Goal: Task Accomplishment & Management: Manage account settings

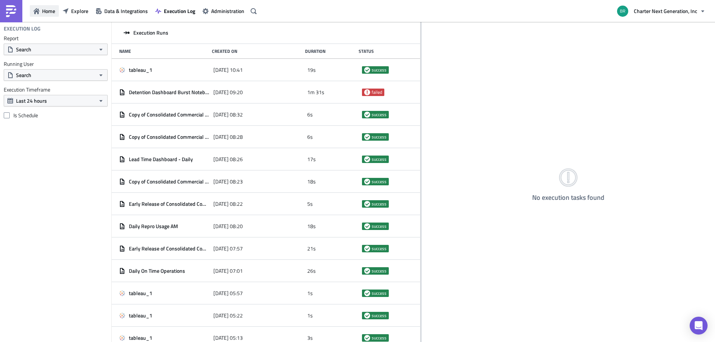
click at [38, 14] on icon "button" at bounding box center [37, 11] width 6 height 6
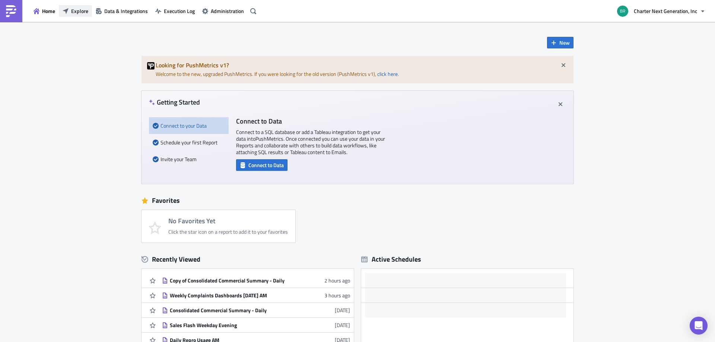
click at [70, 9] on button "Explore" at bounding box center [75, 11] width 33 height 12
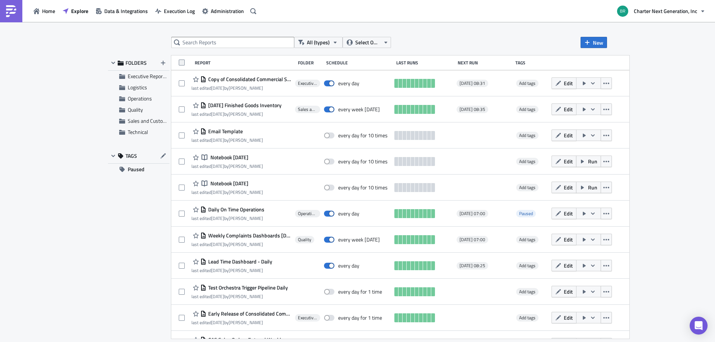
click at [183, 60] on span at bounding box center [182, 63] width 6 height 6
click at [183, 61] on input "checkbox" at bounding box center [182, 63] width 5 height 5
checkbox input "true"
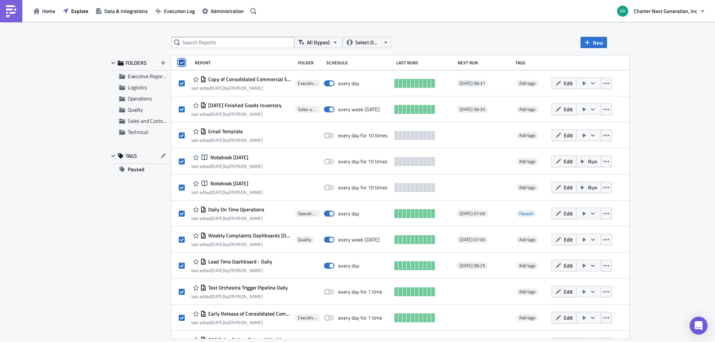
checkbox input "true"
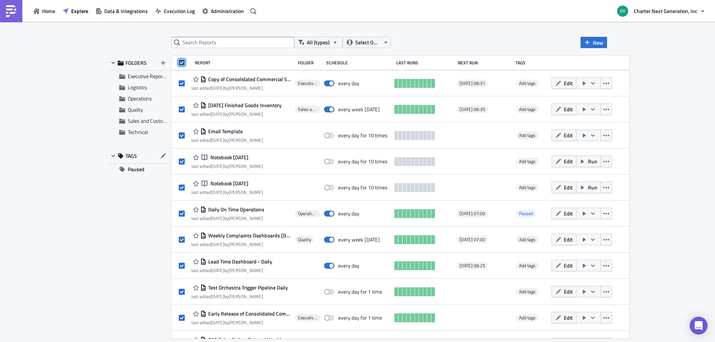
checkbox input "true"
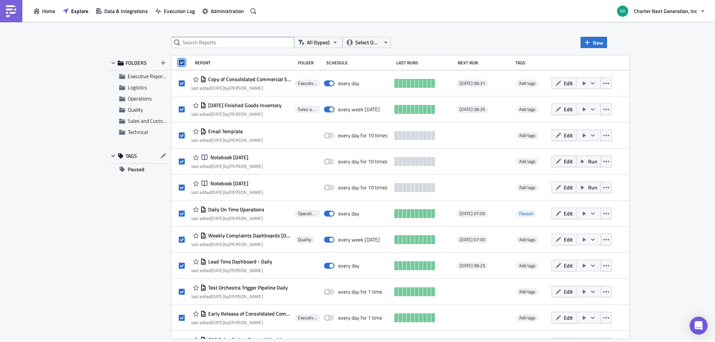
checkbox input "true"
click at [428, 41] on span "15 Selected" at bounding box center [416, 43] width 26 height 8
click at [484, 35] on div "All (types) Select Owner 15 Selected New FOLDERS Executive Reporting Logistics …" at bounding box center [357, 182] width 715 height 321
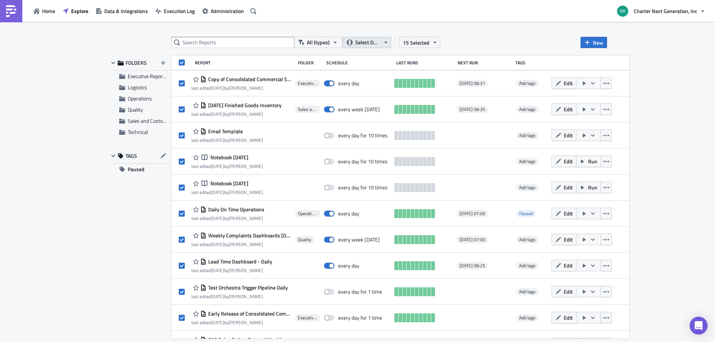
click at [379, 41] on span "Select Owner" at bounding box center [367, 42] width 25 height 8
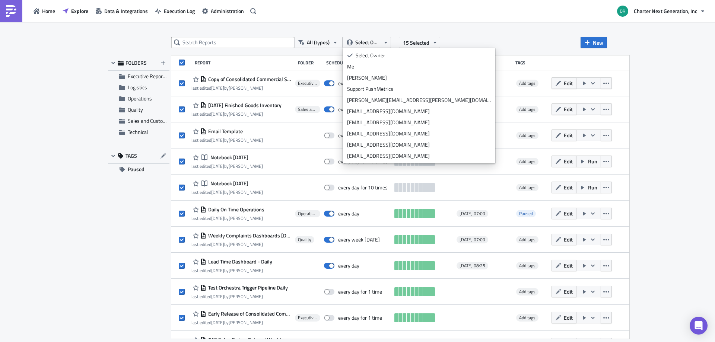
click at [488, 35] on div "All (types) Select Owner 15 Selected New FOLDERS Executive Reporting Logistics …" at bounding box center [357, 182] width 715 height 321
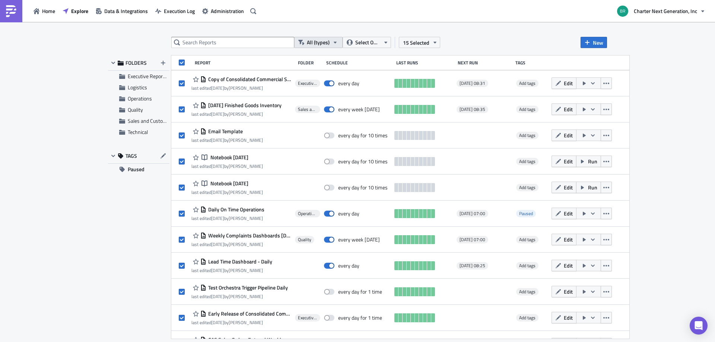
click at [331, 40] on button "All (types)" at bounding box center [318, 42] width 48 height 11
click at [331, 21] on div "Home Explore Data & Integrations Execution Log Administration Charter Next Gene…" at bounding box center [357, 11] width 715 height 22
drag, startPoint x: 623, startPoint y: 59, endPoint x: 697, endPoint y: 58, distance: 73.7
click at [697, 58] on div "All (types) Select Owner 15 Selected New FOLDERS Executive Reporting Logistics …" at bounding box center [357, 182] width 715 height 321
drag, startPoint x: 254, startPoint y: 62, endPoint x: 182, endPoint y: 64, distance: 72.2
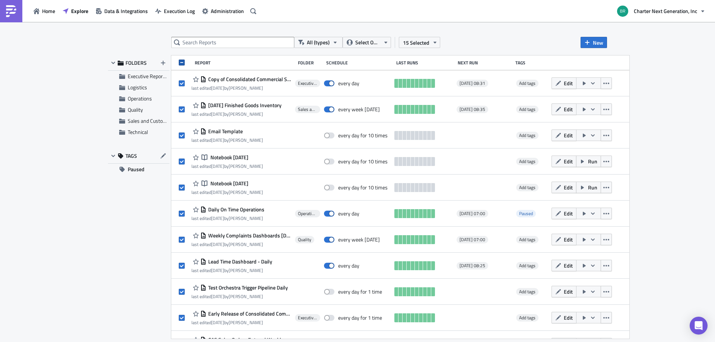
click at [182, 64] on span at bounding box center [182, 63] width 6 height 6
click at [182, 64] on input "checkbox" at bounding box center [182, 63] width 5 height 5
checkbox input "true"
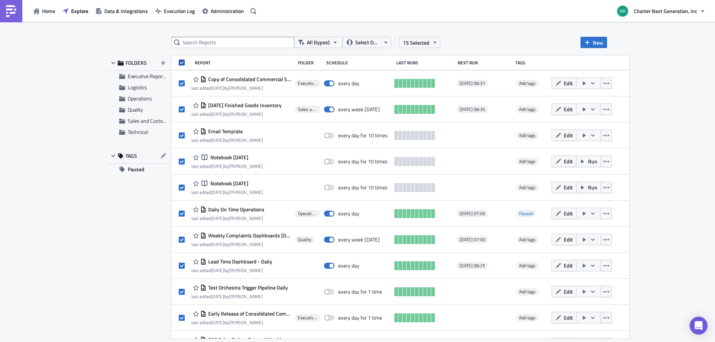
checkbox input "true"
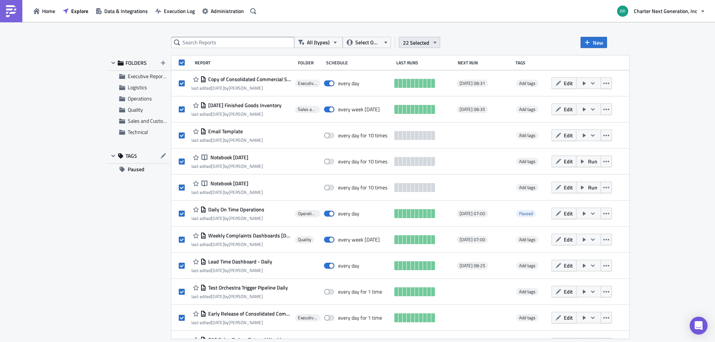
click at [432, 44] on icon "button" at bounding box center [435, 42] width 6 height 6
click at [462, 35] on div "All (types) Select Owner 22 Selected New FOLDERS Executive Reporting Logistics …" at bounding box center [357, 182] width 715 height 321
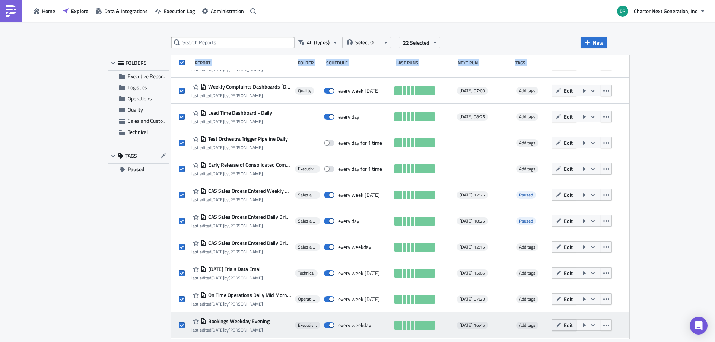
scroll to position [305, 0]
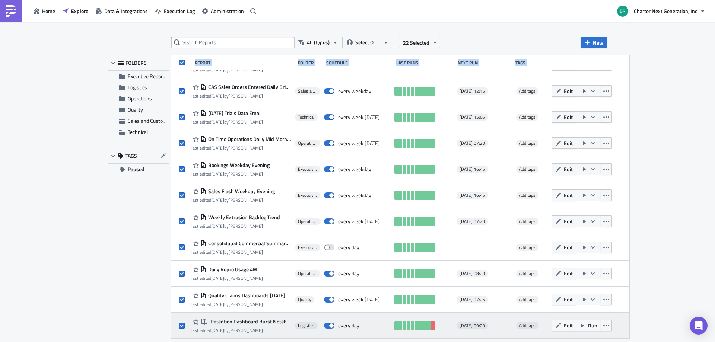
drag, startPoint x: 192, startPoint y: 62, endPoint x: 577, endPoint y: 333, distance: 470.8
click at [577, 333] on div "Report Folder Schedule Last Runs Next Run Tags Copy of Consolidated Commercial …" at bounding box center [400, 196] width 458 height 283
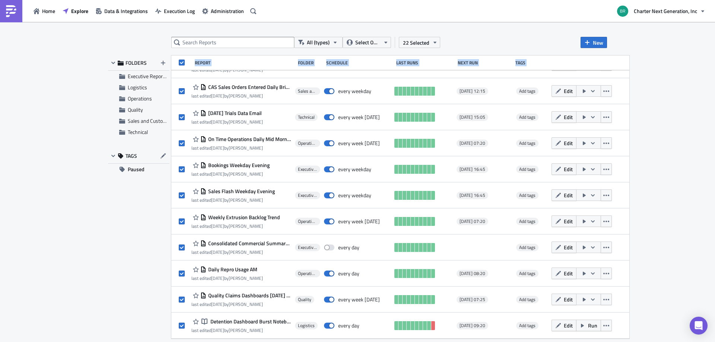
click at [688, 267] on div "All (types) Select Owner 22 Selected New FOLDERS Executive Reporting Logistics …" at bounding box center [357, 182] width 715 height 321
click at [182, 61] on span at bounding box center [182, 63] width 6 height 6
click at [182, 61] on input "checkbox" at bounding box center [182, 63] width 5 height 5
checkbox input "false"
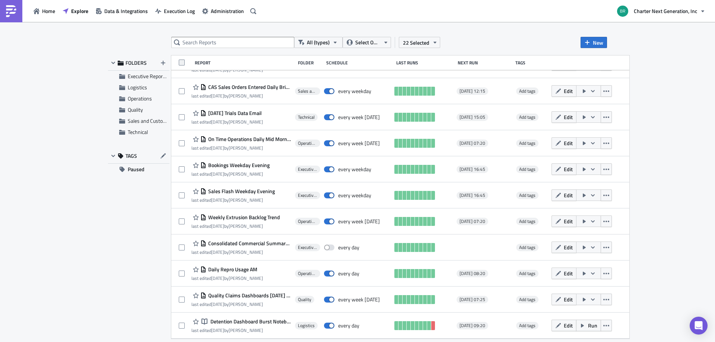
checkbox input "false"
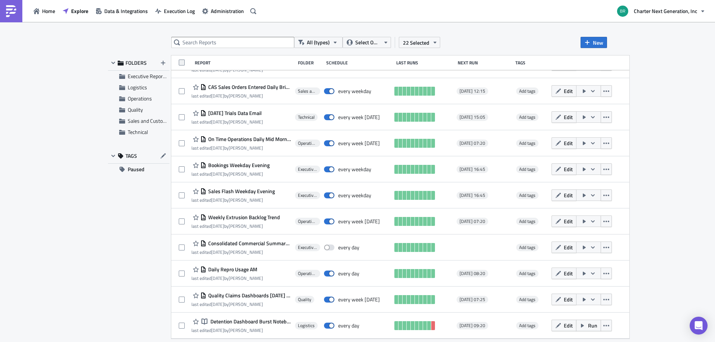
checkbox input "false"
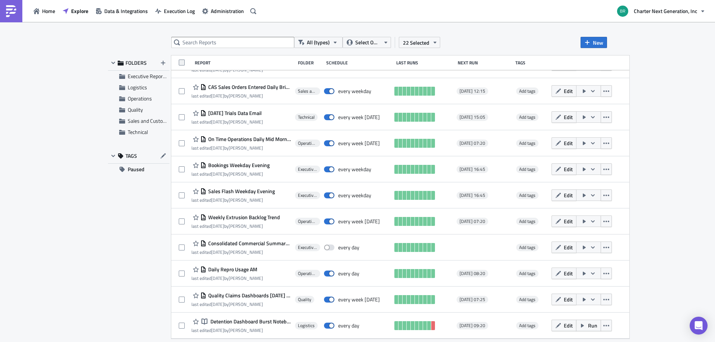
checkbox input "false"
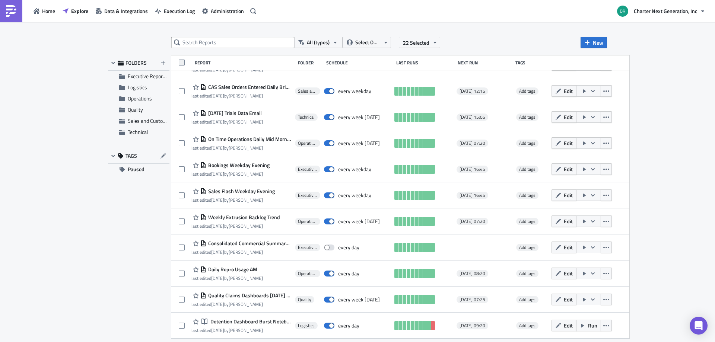
checkbox input "false"
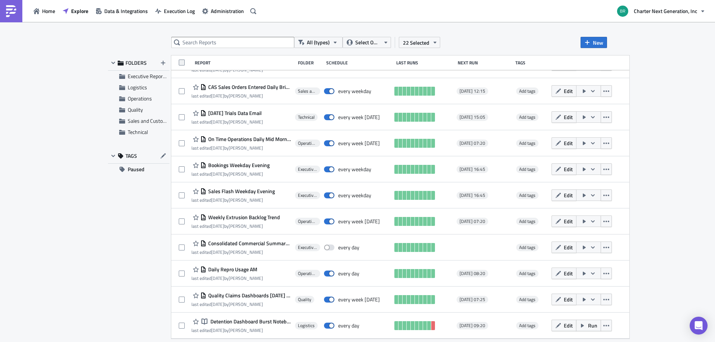
checkbox input "false"
drag, startPoint x: 632, startPoint y: 328, endPoint x: 242, endPoint y: 71, distance: 467.2
click at [242, 71] on div "Copy of Consolidated Commercial Summary - Daily last edited 5 days ago by Britt…" at bounding box center [400, 51] width 458 height 573
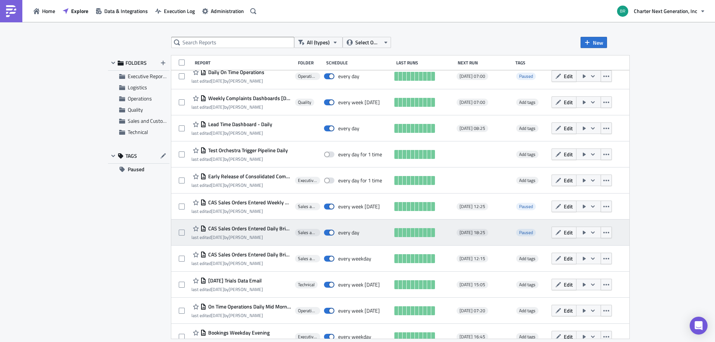
scroll to position [149, 0]
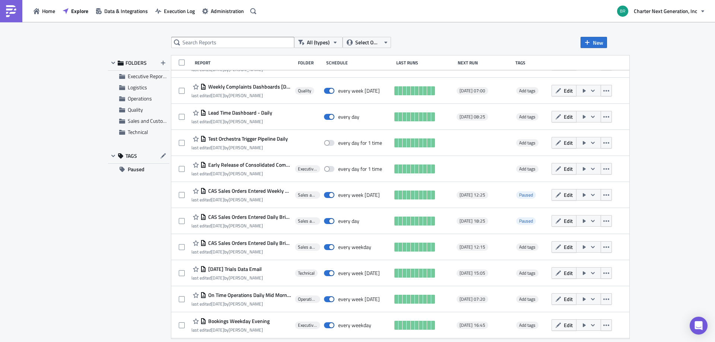
click at [41, 319] on div "All (types) Select Owner New FOLDERS Executive Reporting Logistics Operations Q…" at bounding box center [357, 182] width 715 height 321
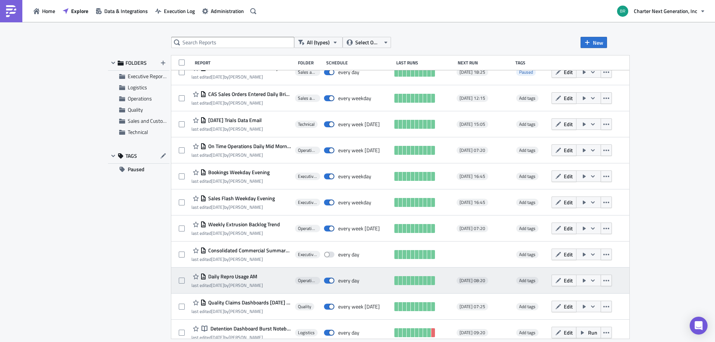
scroll to position [305, 0]
